Goal: Information Seeking & Learning: Learn about a topic

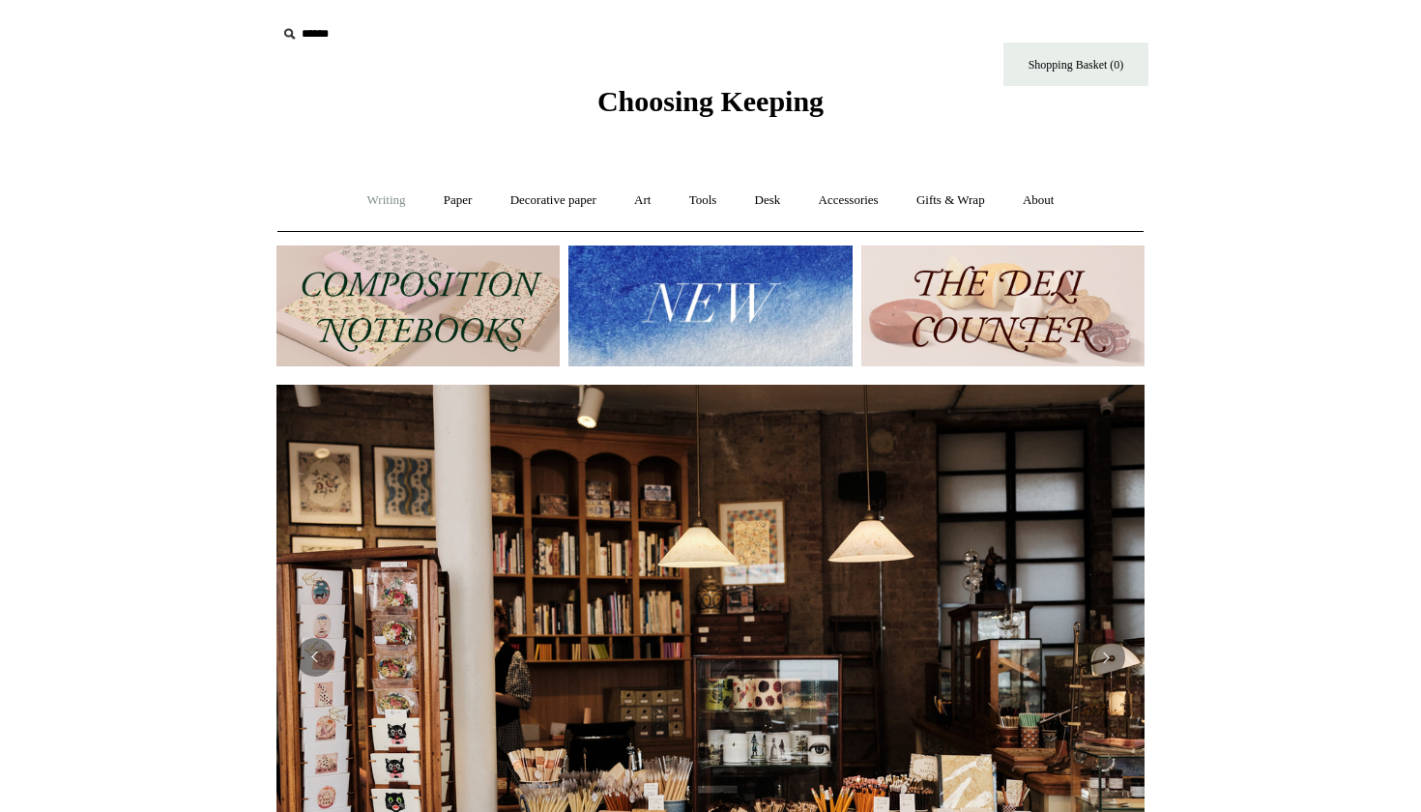
click at [386, 195] on link "Writing +" at bounding box center [386, 200] width 73 height 51
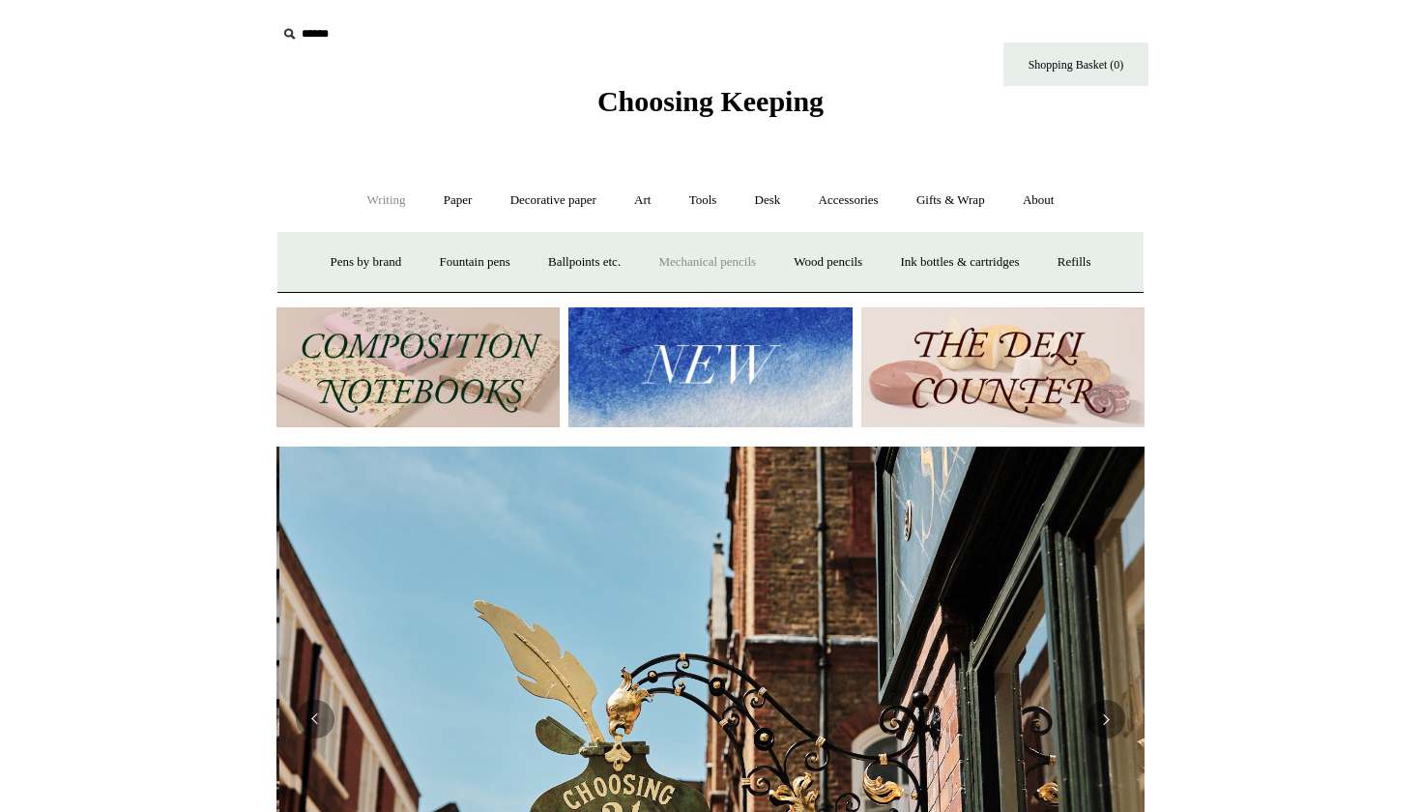
scroll to position [0, 868]
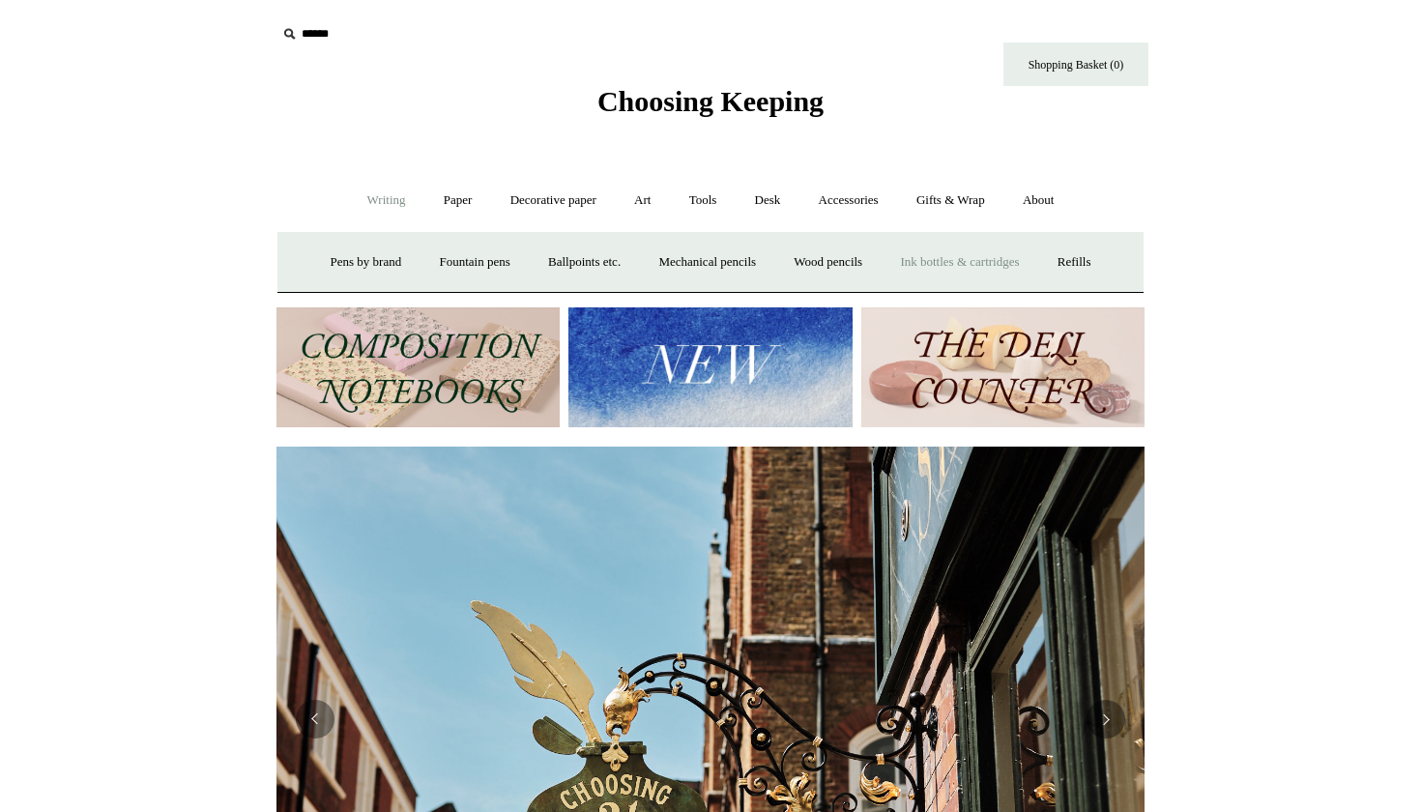
click at [986, 258] on link "Ink bottles & cartridges +" at bounding box center [960, 262] width 154 height 51
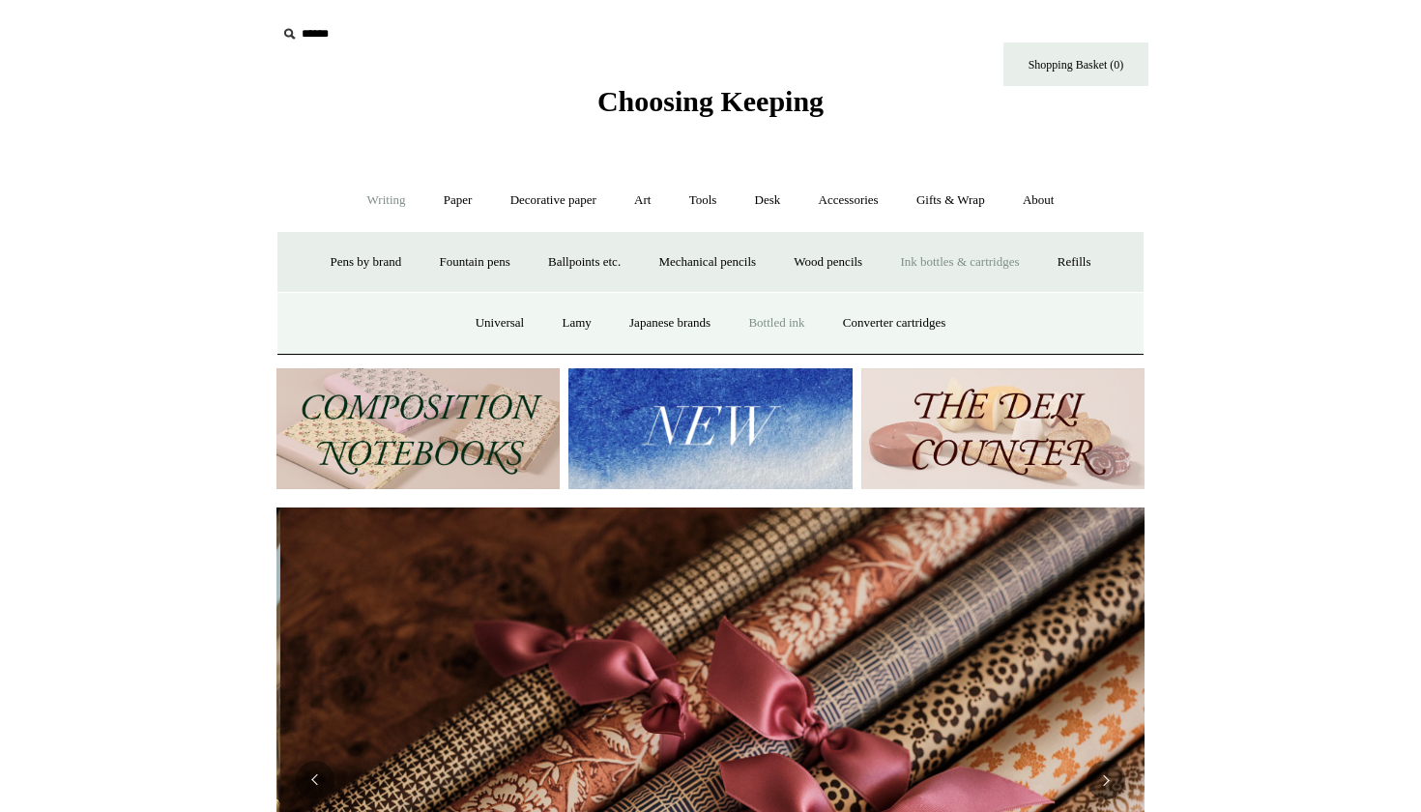
scroll to position [0, 1736]
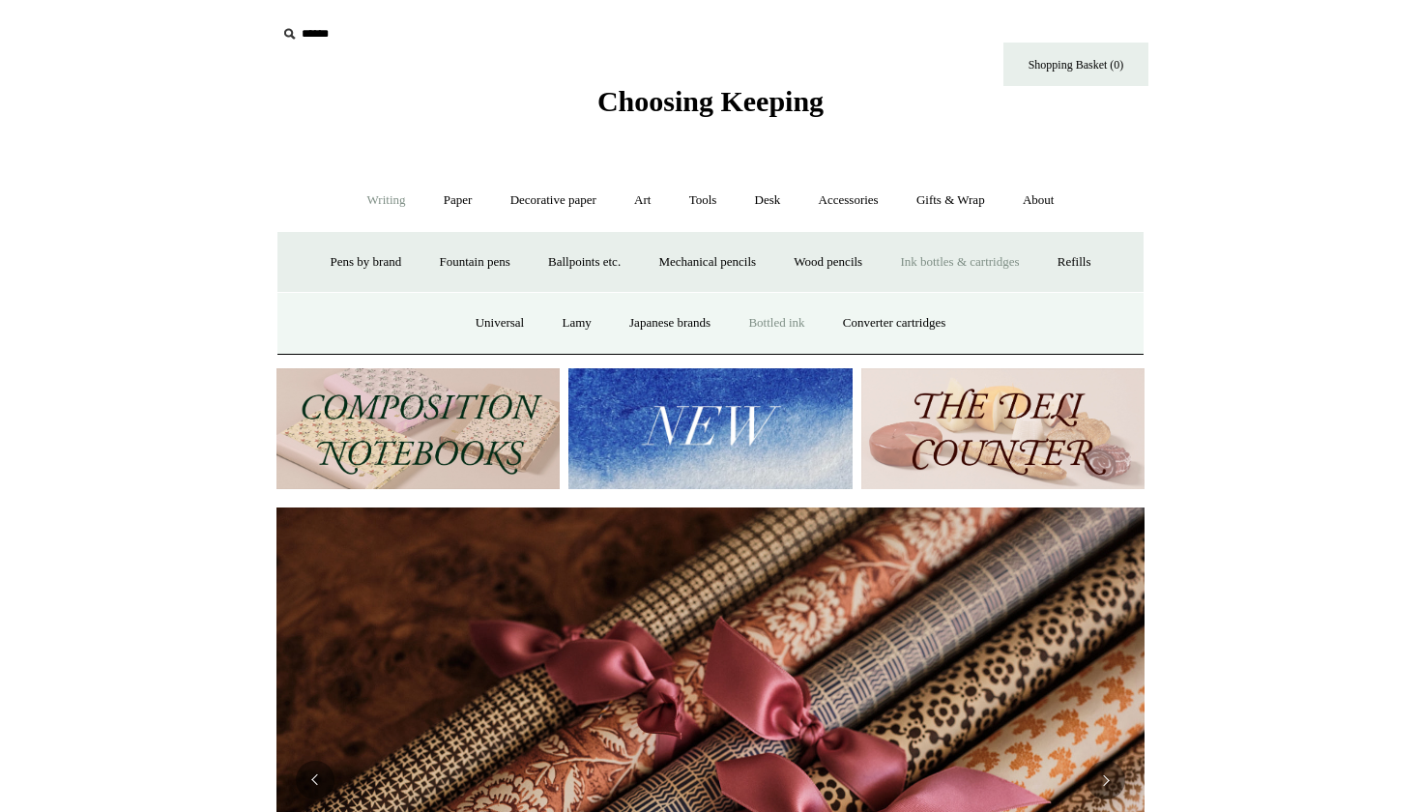
click at [784, 322] on link "Bottled ink" at bounding box center [776, 323] width 91 height 51
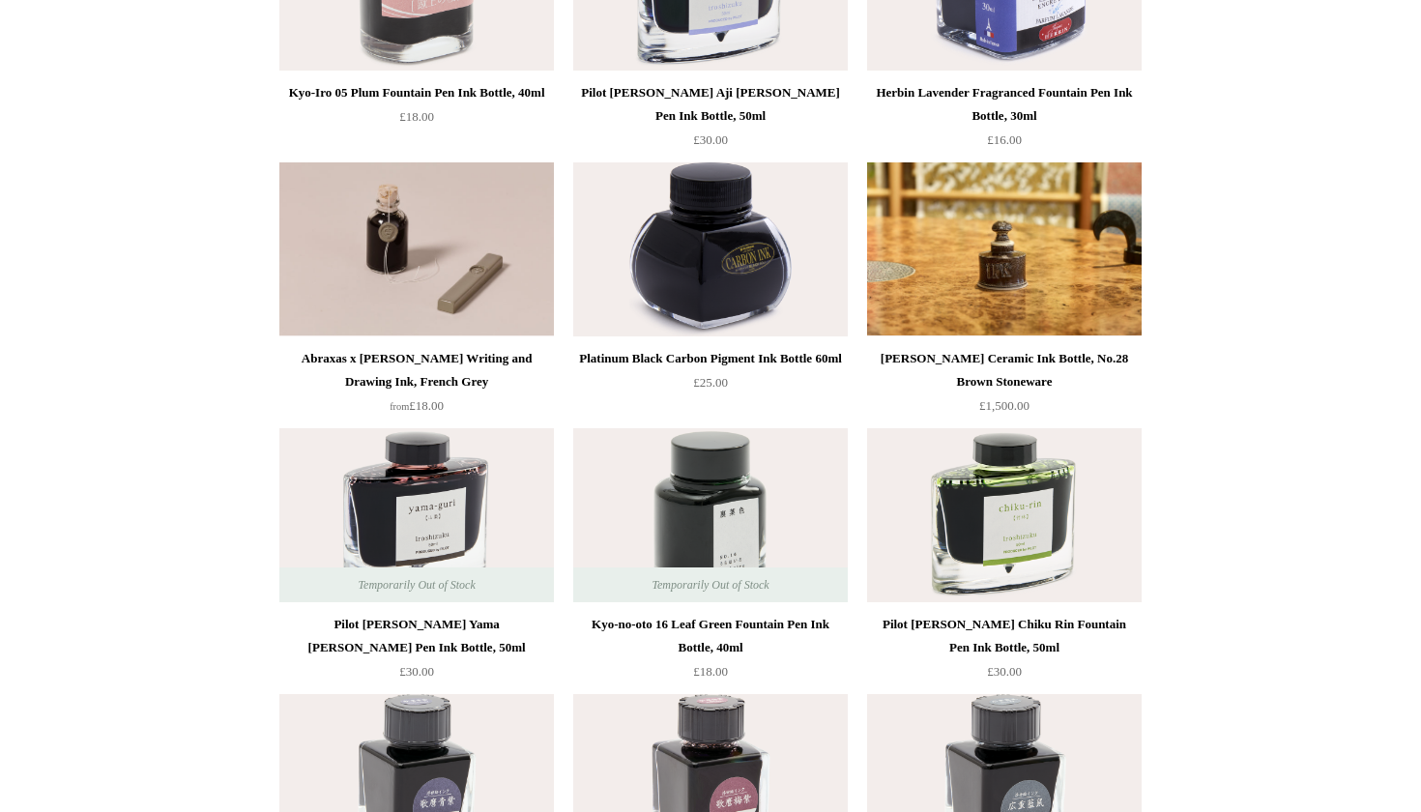
scroll to position [1206, 0]
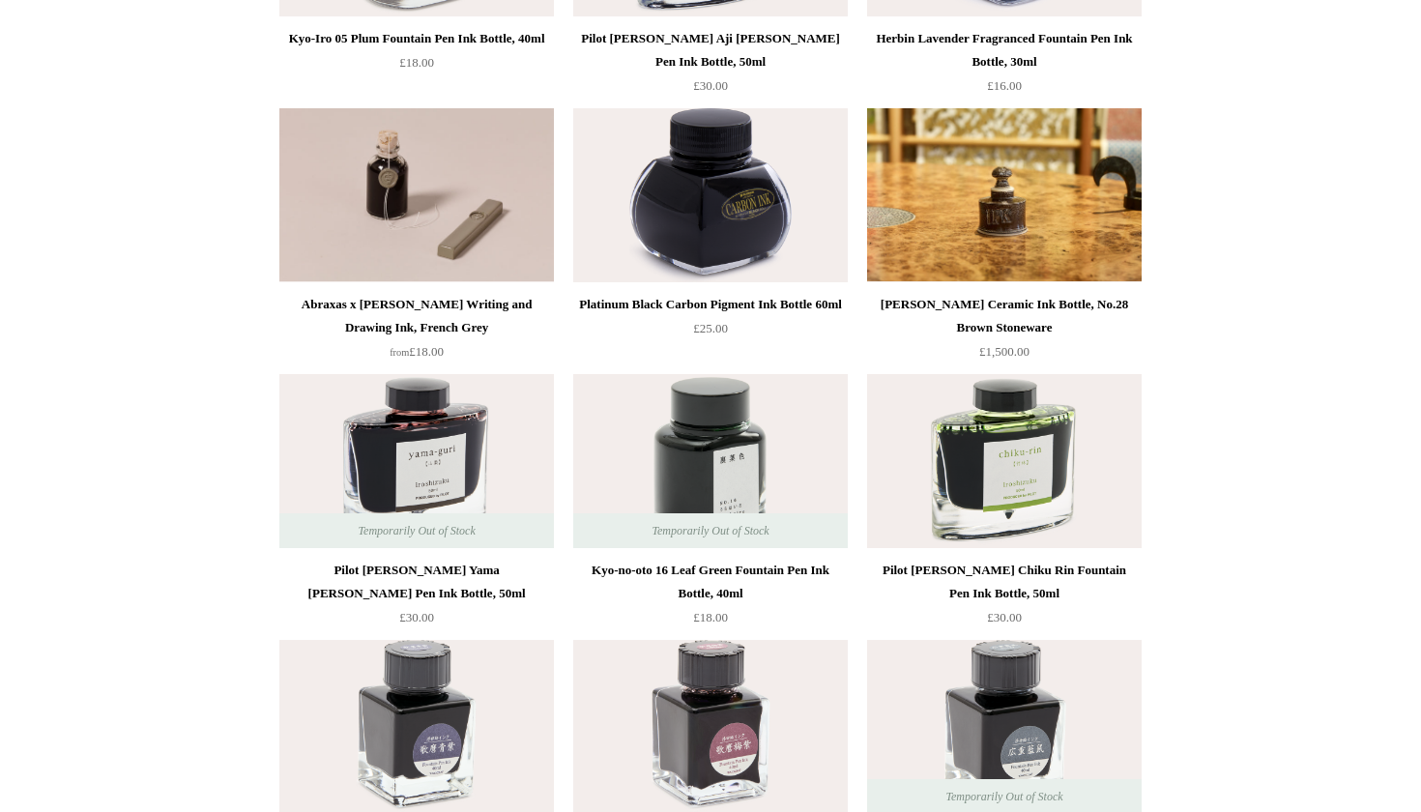
click at [701, 235] on img at bounding box center [710, 195] width 275 height 174
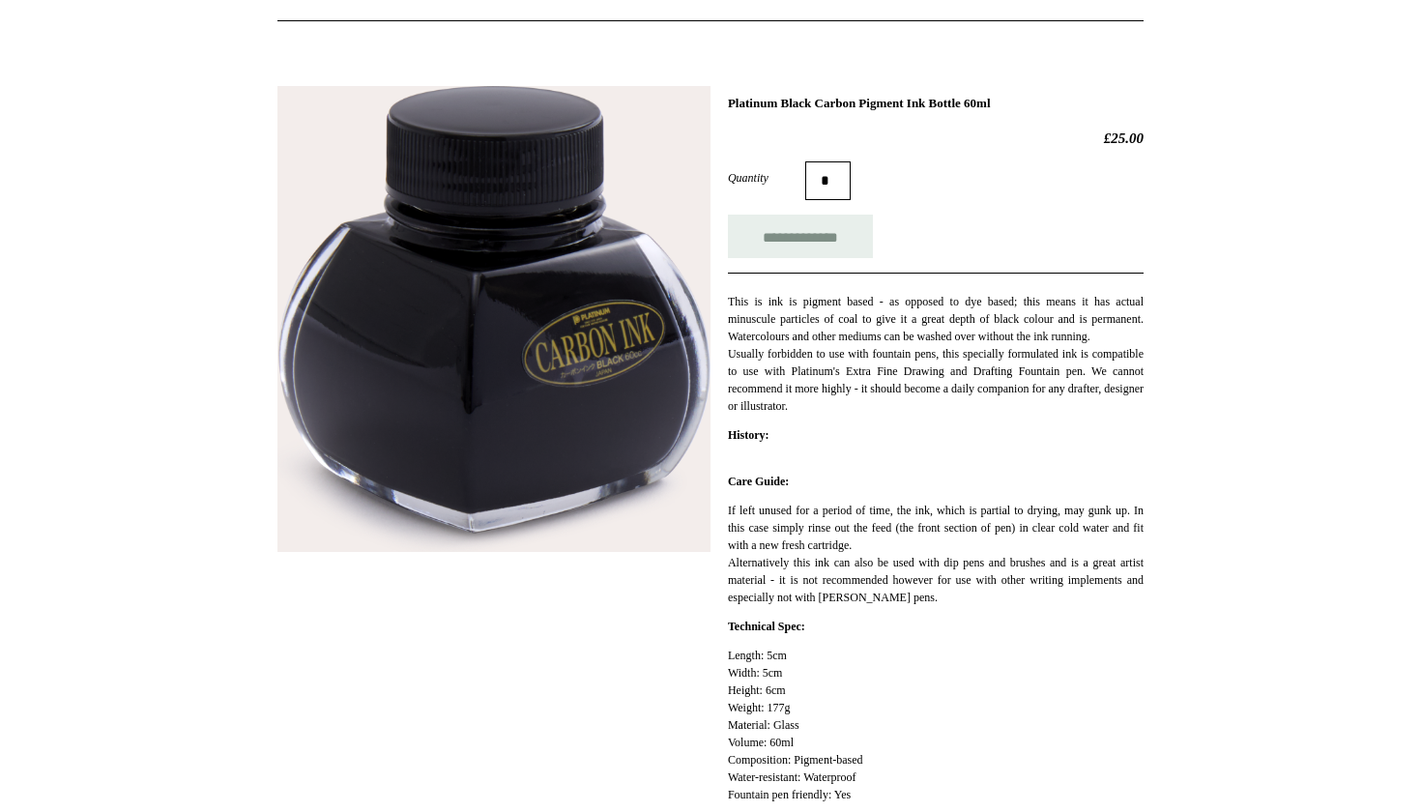
scroll to position [133, 0]
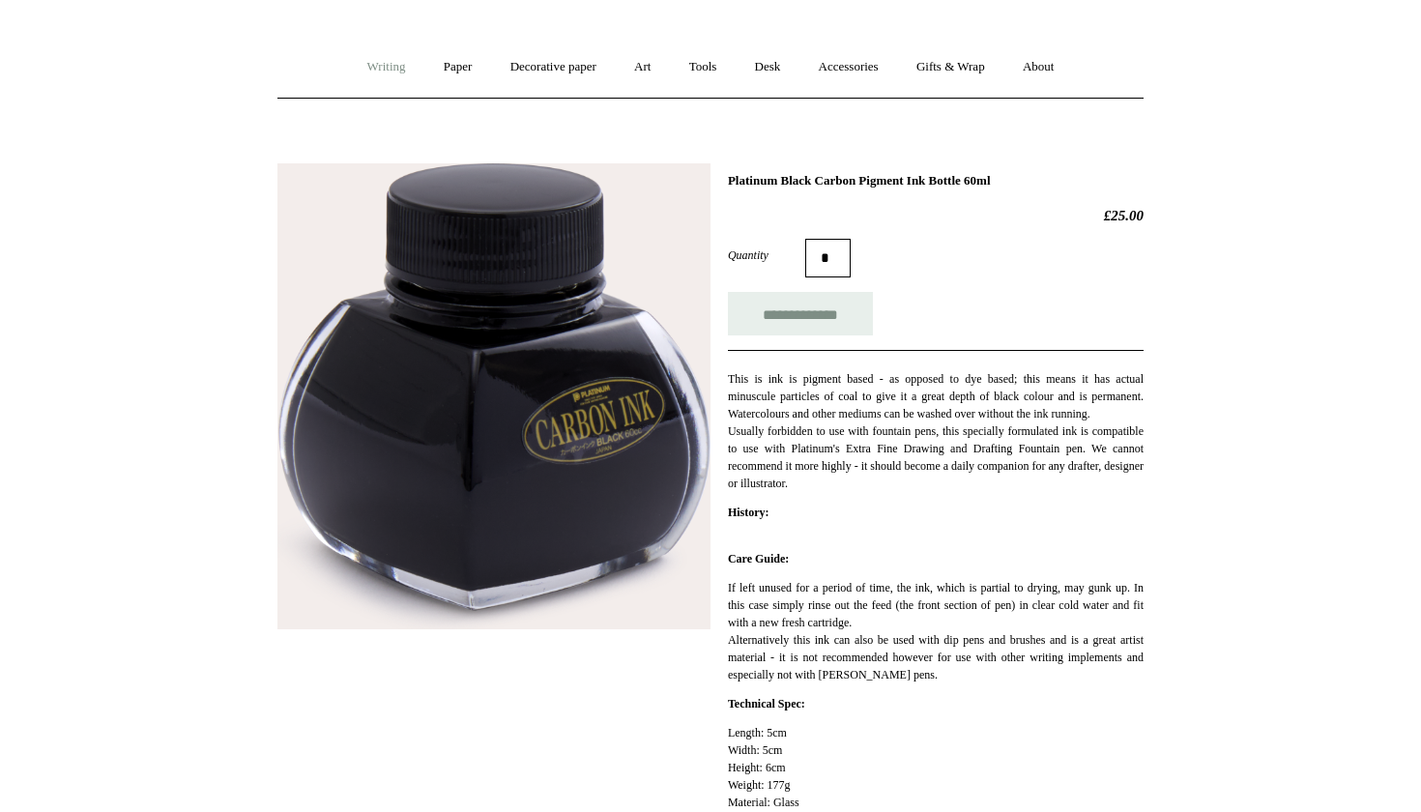
click at [380, 70] on link "Writing +" at bounding box center [386, 67] width 73 height 51
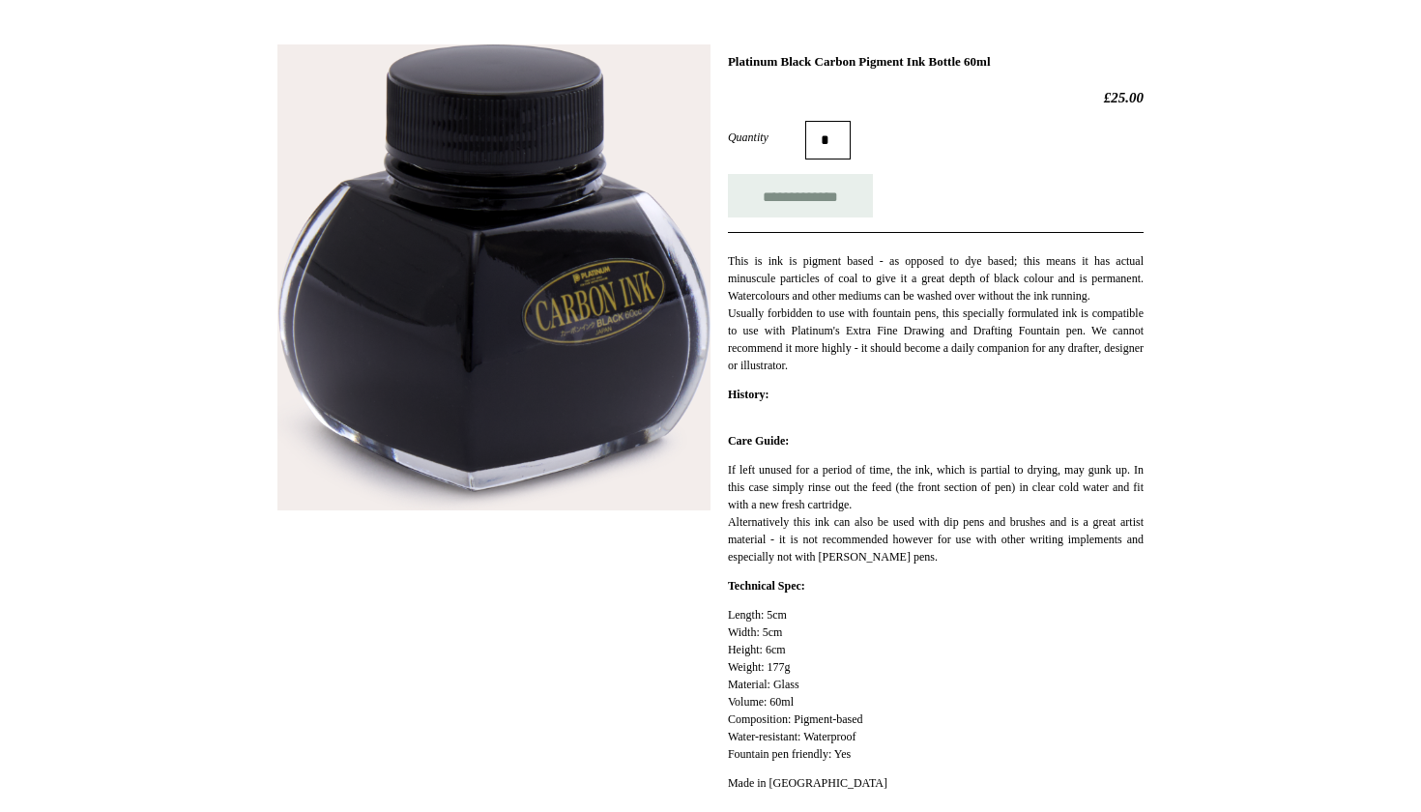
scroll to position [305, 0]
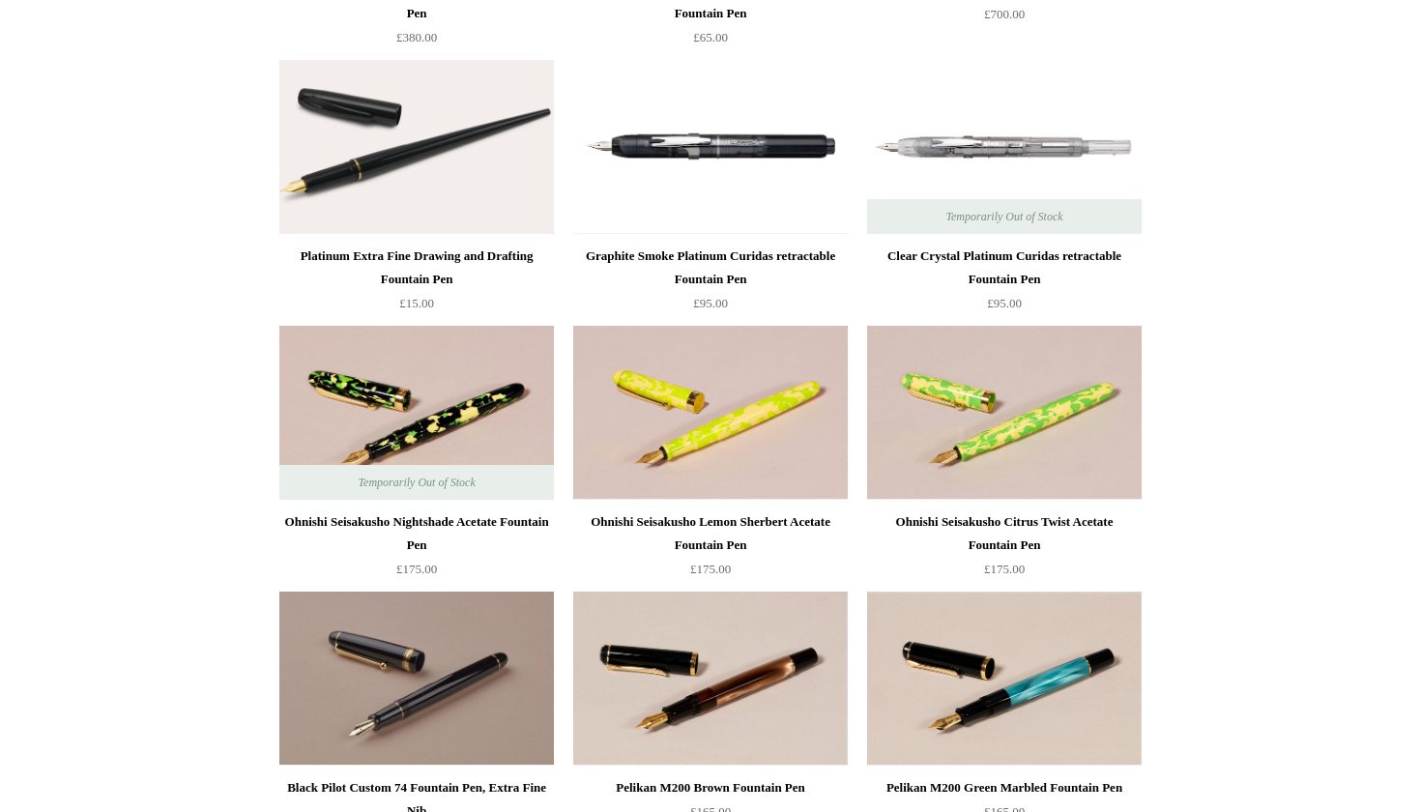
scroll to position [5280, 0]
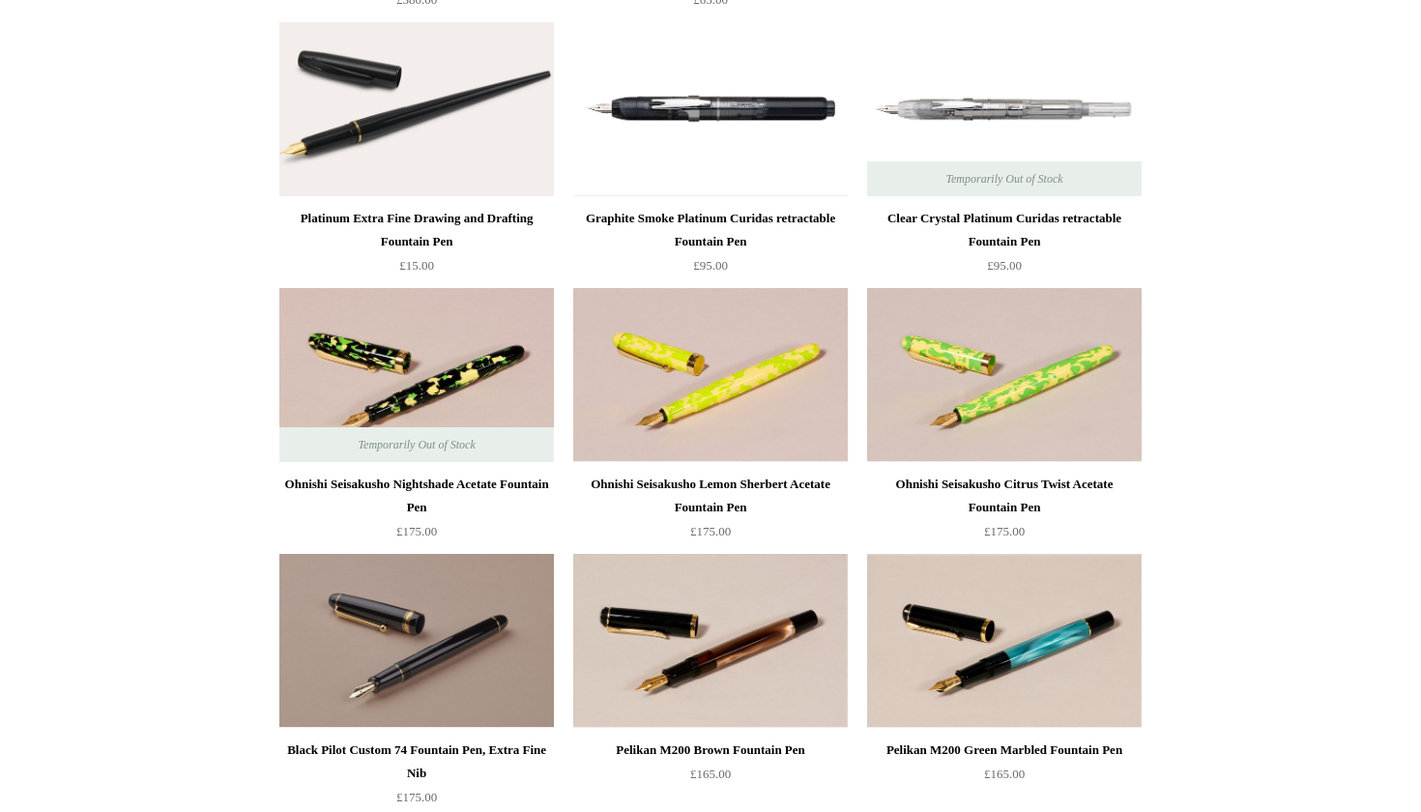
click at [1278, 223] on html "Menu Choosing Keeping * Shipping Information Shopping Basket (0) * ⤺ + +" at bounding box center [710, 53] width 1421 height 10666
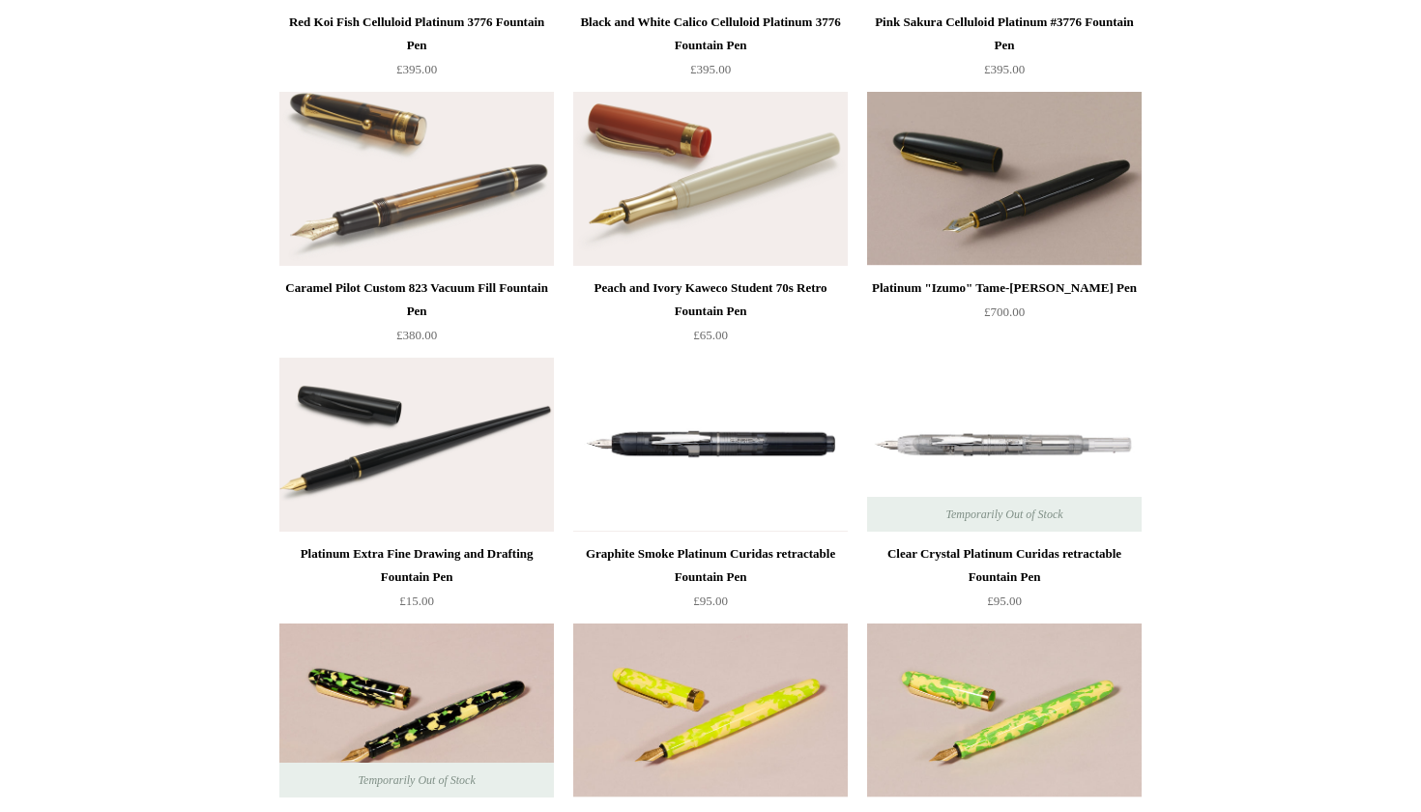
scroll to position [4897, 0]
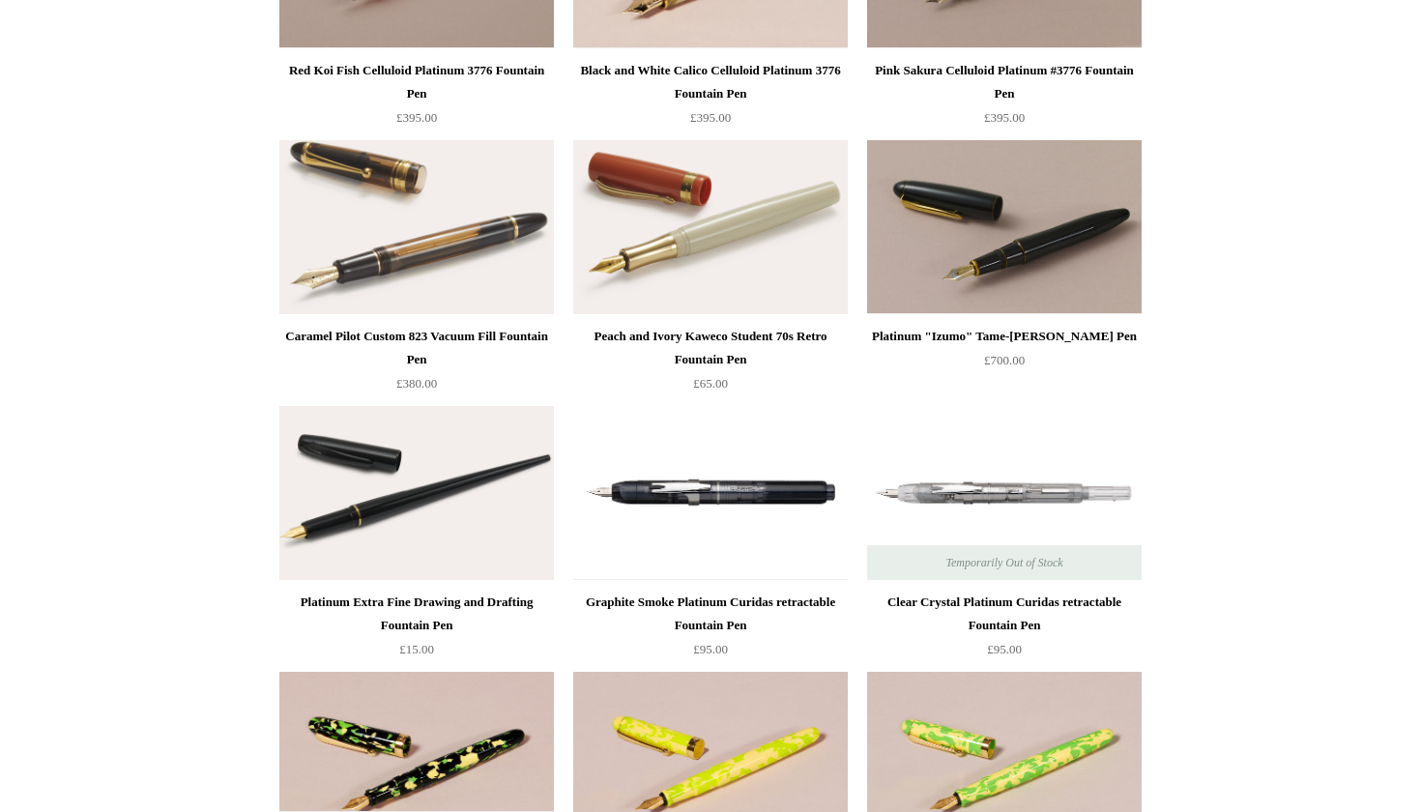
click at [509, 599] on div "Platinum Extra Fine Drawing and Drafting Fountain Pen" at bounding box center [416, 614] width 265 height 46
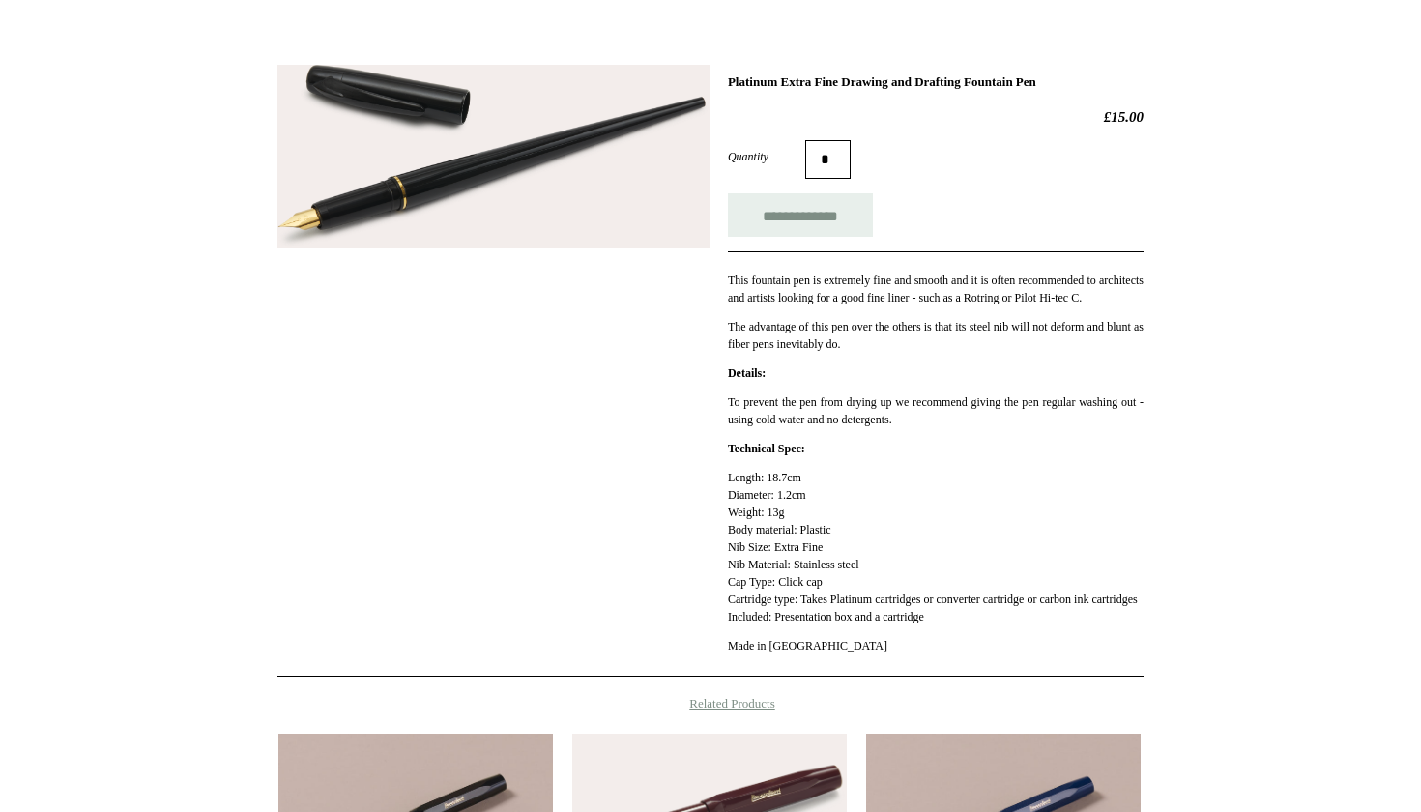
scroll to position [215, 0]
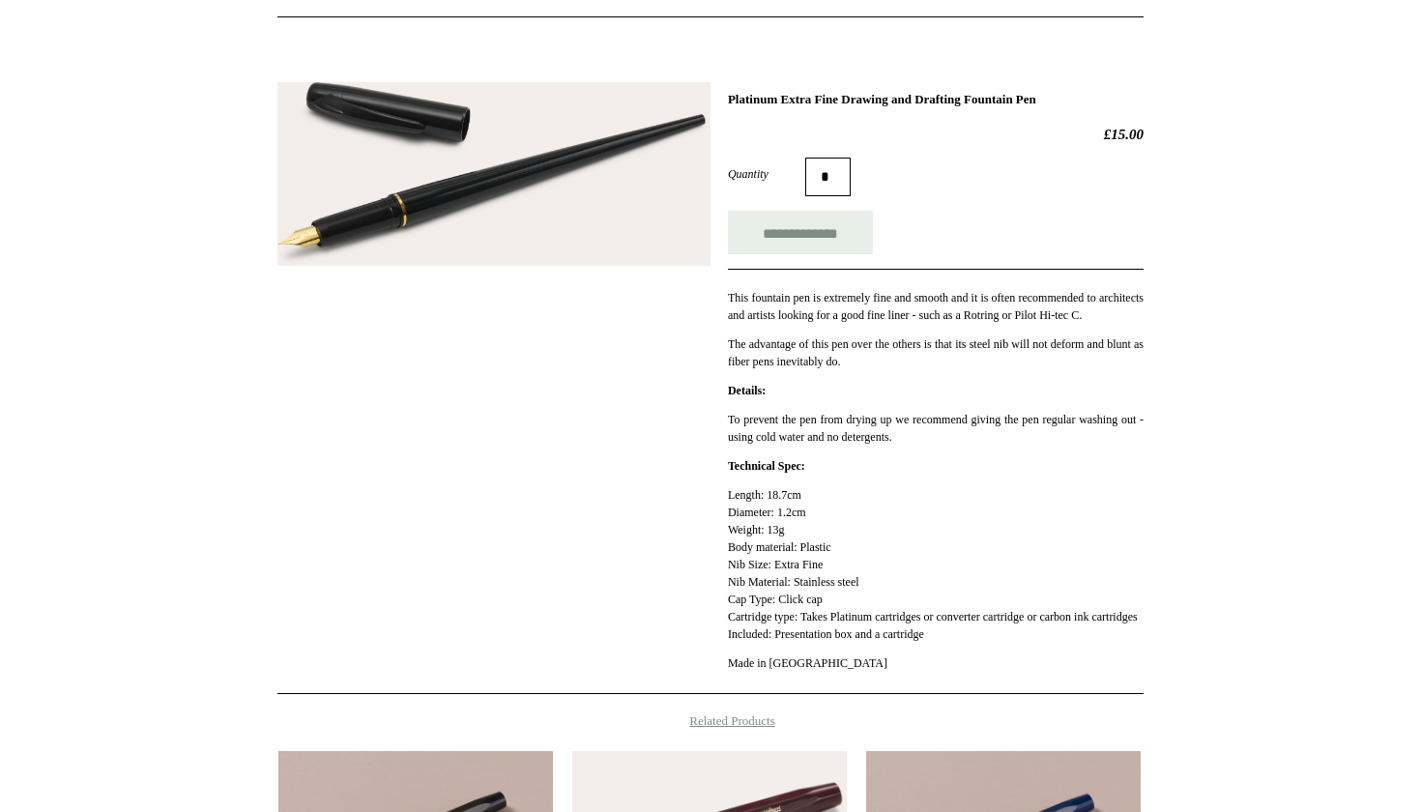
drag, startPoint x: 1103, startPoint y: 98, endPoint x: 686, endPoint y: 102, distance: 416.7
click at [686, 102] on div "**********" at bounding box center [710, 381] width 866 height 627
copy div "Platinum Extra Fine Drawing and Drafting Fountain Pen"
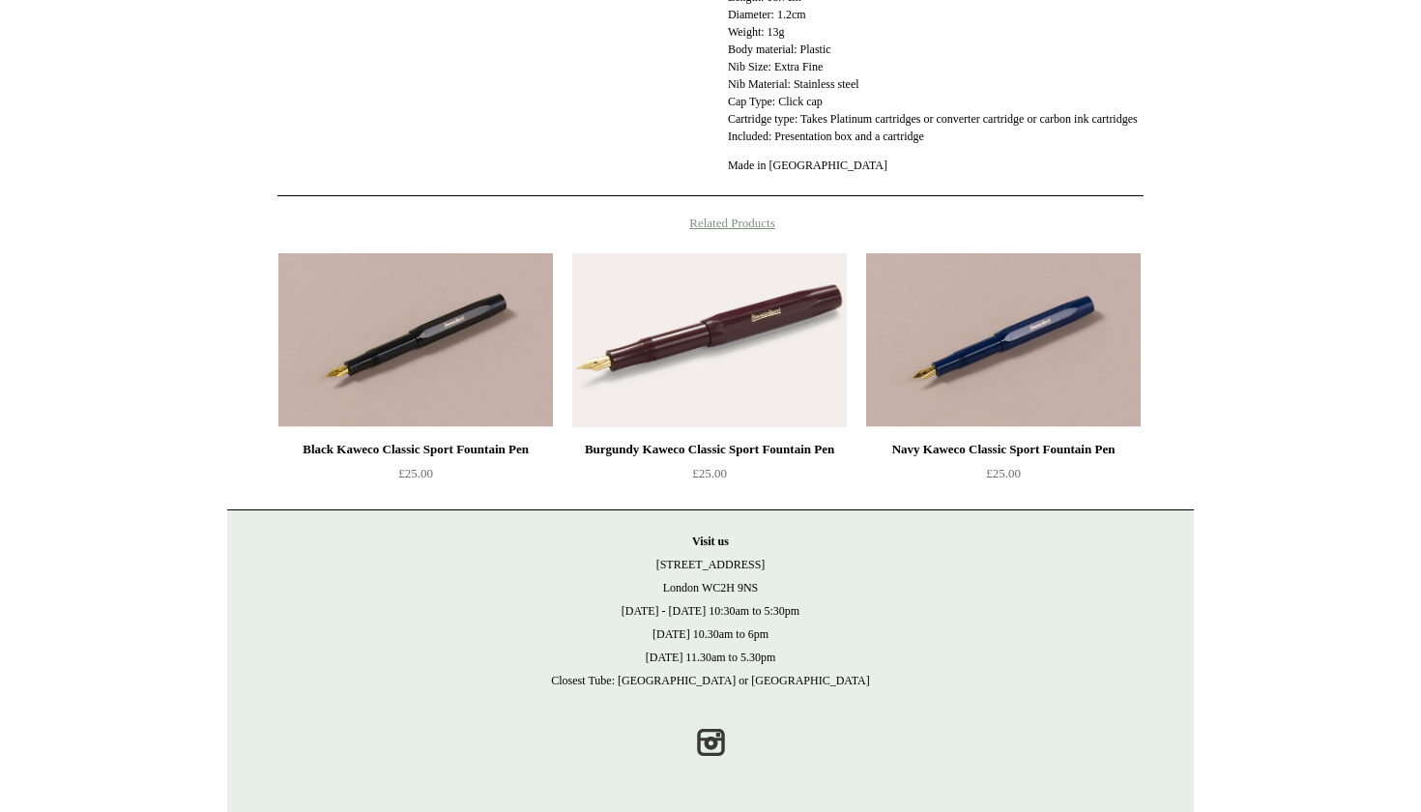
scroll to position [729, 0]
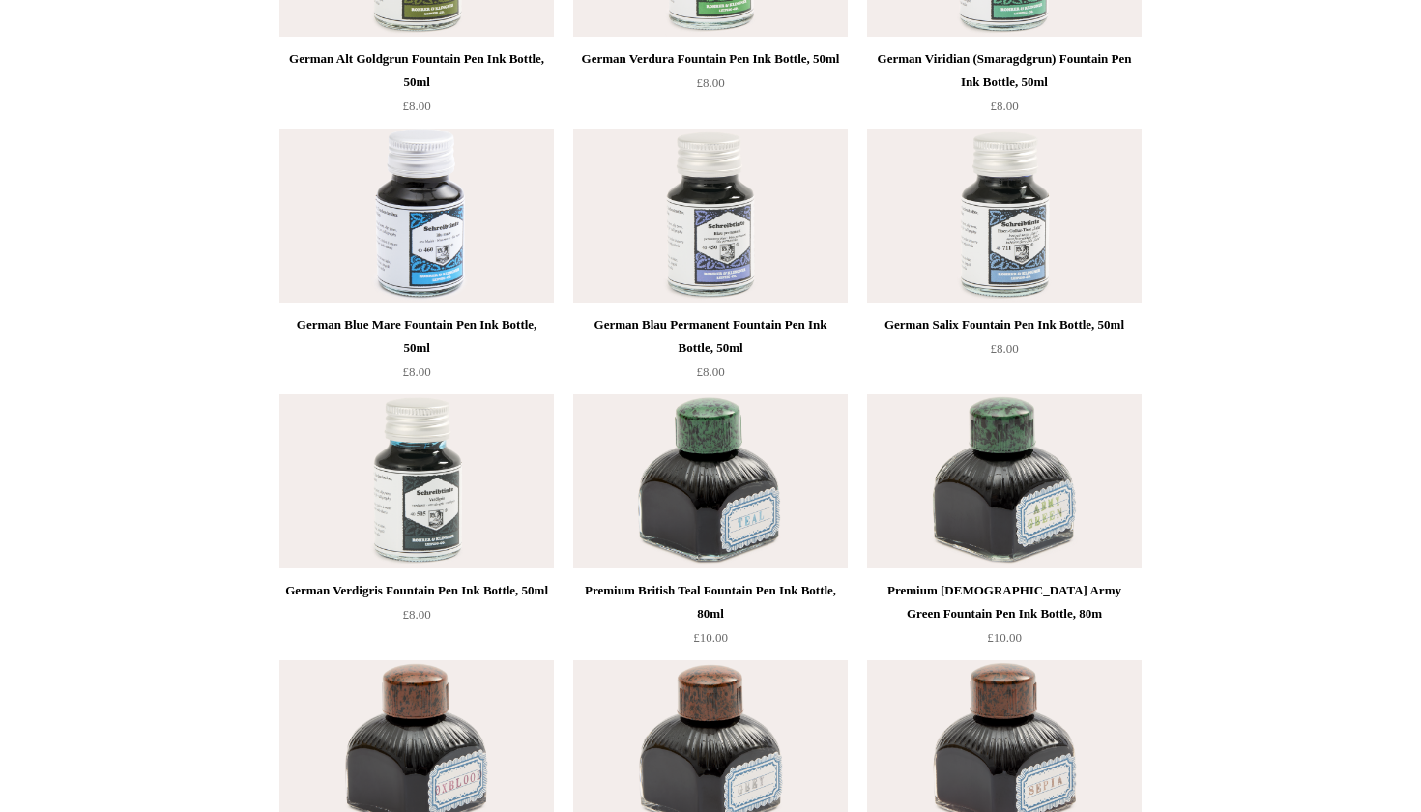
scroll to position [7412, 0]
